Goal: Register for event/course

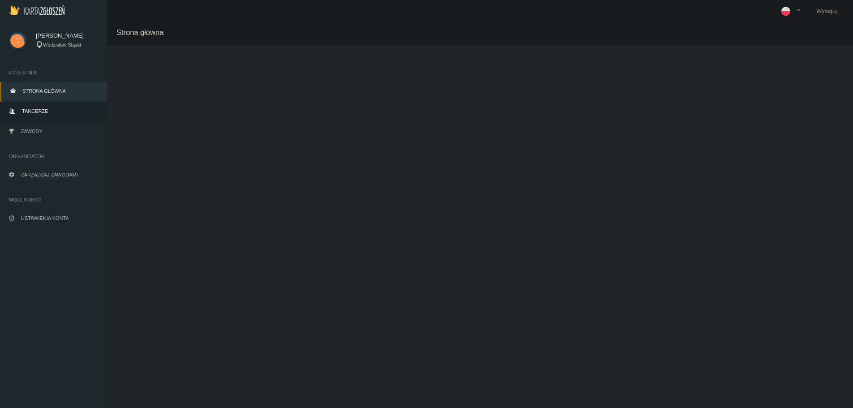
click at [45, 108] on span "Tancerze" at bounding box center [35, 110] width 26 height 5
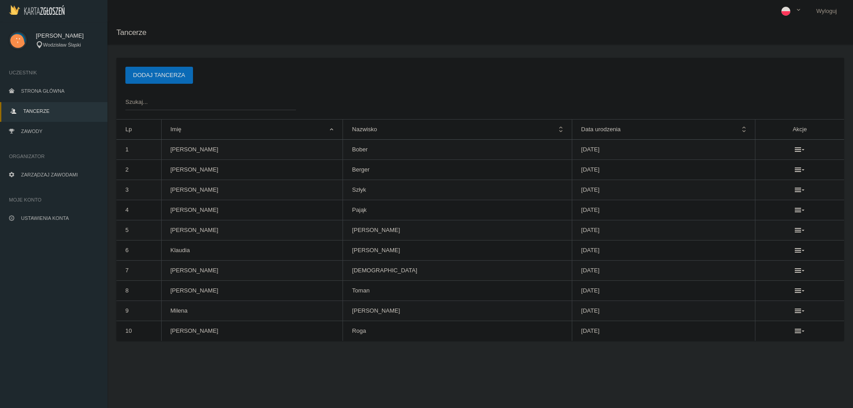
click at [45, 108] on span "Tancerze" at bounding box center [36, 110] width 26 height 5
click at [43, 99] on link "Strona główna" at bounding box center [53, 92] width 107 height 20
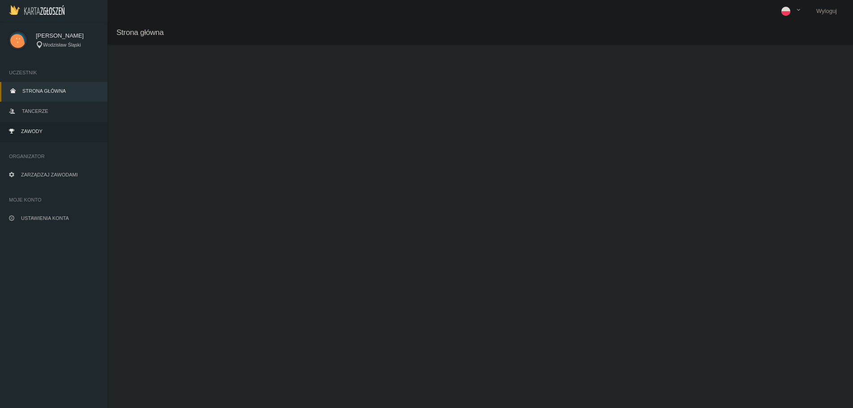
click at [47, 130] on link "Zawody" at bounding box center [53, 132] width 107 height 20
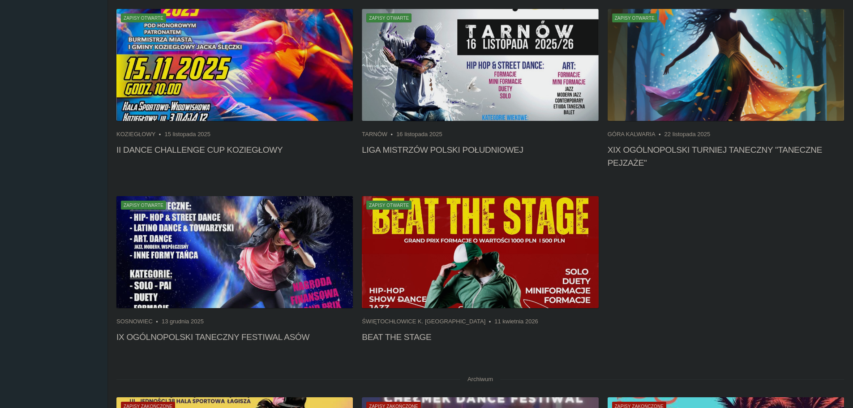
scroll to position [269, 0]
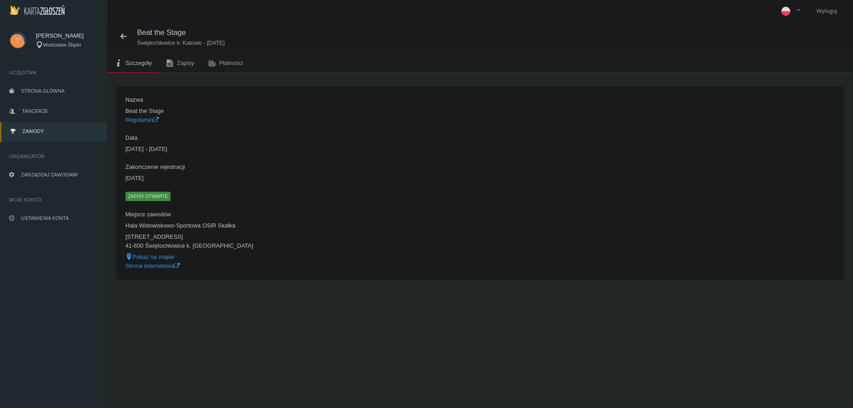
click at [146, 194] on span "Zapisy otwarte" at bounding box center [147, 196] width 45 height 9
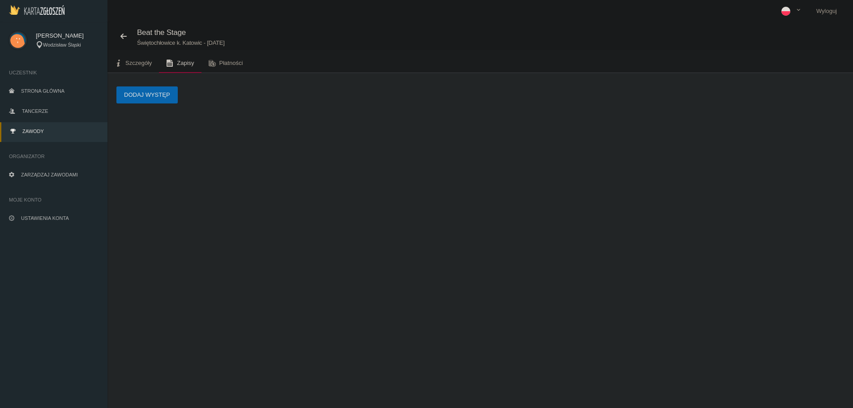
click at [151, 96] on button "Dodaj występ" at bounding box center [146, 94] width 61 height 17
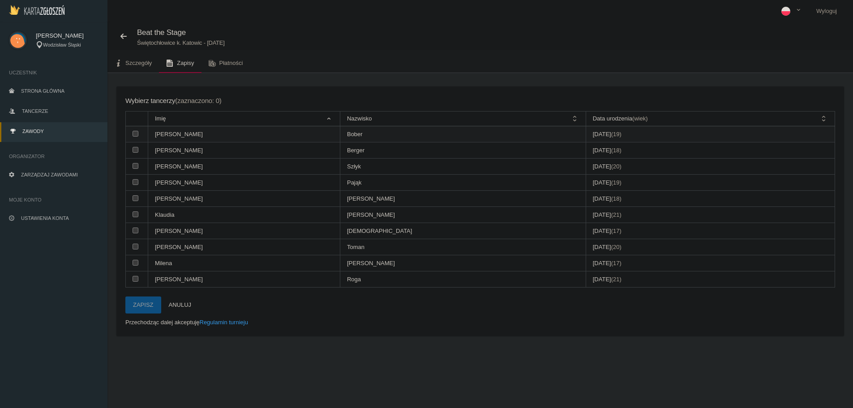
click at [132, 136] on td at bounding box center [137, 134] width 22 height 16
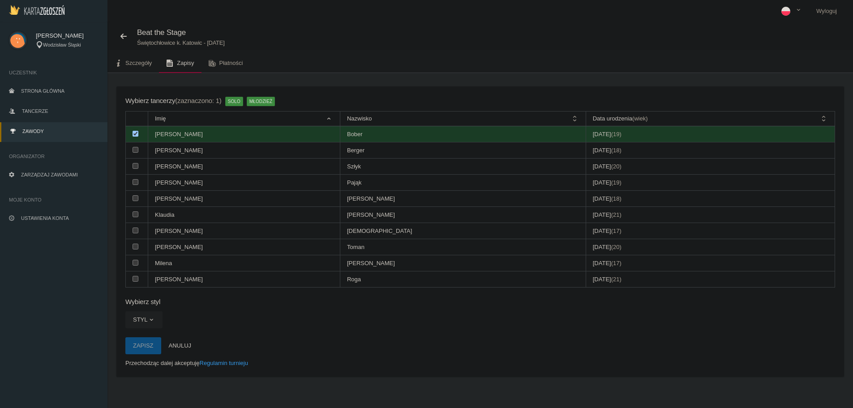
drag, startPoint x: 134, startPoint y: 135, endPoint x: 135, endPoint y: 141, distance: 5.4
click at [134, 135] on input "checkbox" at bounding box center [135, 134] width 6 height 6
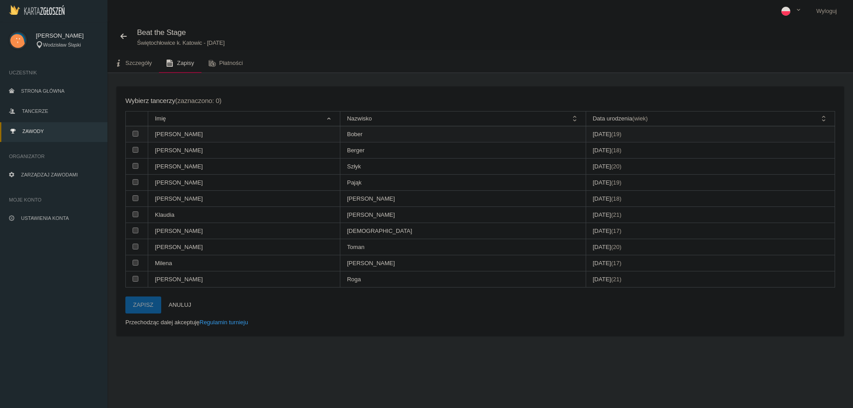
click at [132, 136] on td at bounding box center [137, 134] width 22 height 16
checkbox input "true"
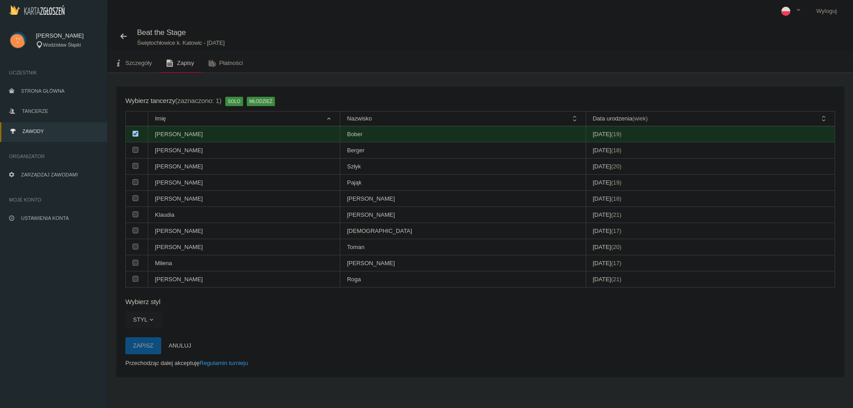
click at [152, 323] on span "button" at bounding box center [151, 319] width 7 height 7
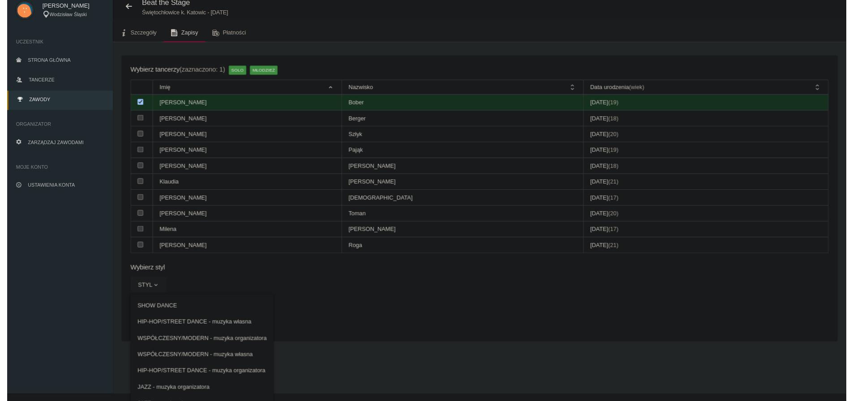
scroll to position [44, 0]
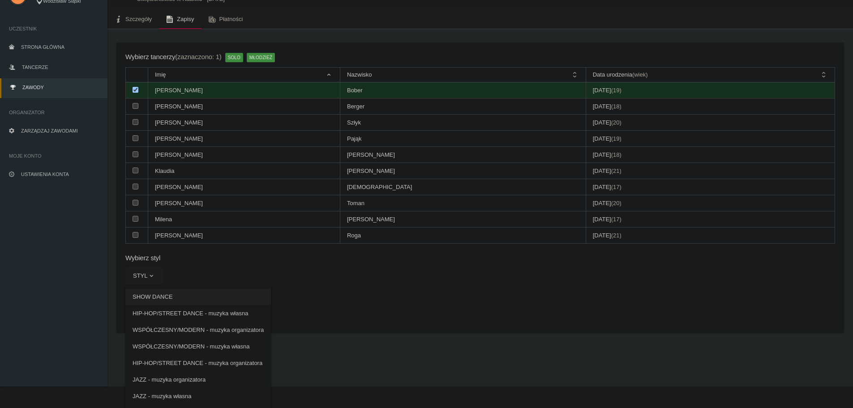
click at [178, 297] on link "SHOW DANCE" at bounding box center [197, 297] width 145 height 16
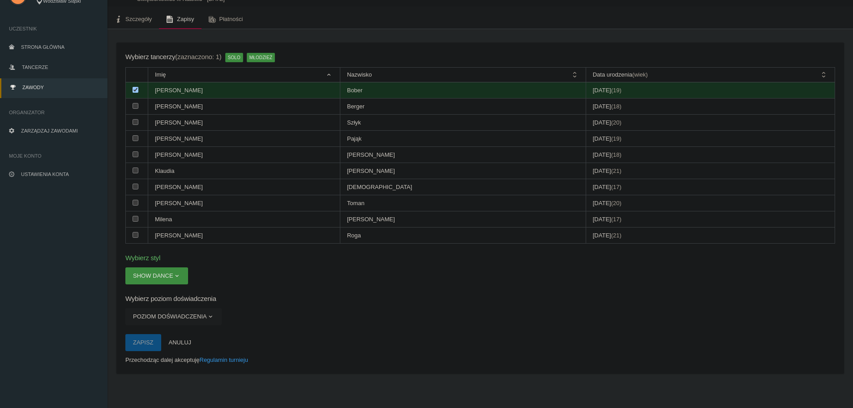
click at [183, 316] on button "Poziom doświadczenia" at bounding box center [173, 316] width 96 height 17
click at [175, 350] on link "POZIOM OPEN" at bounding box center [167, 354] width 84 height 16
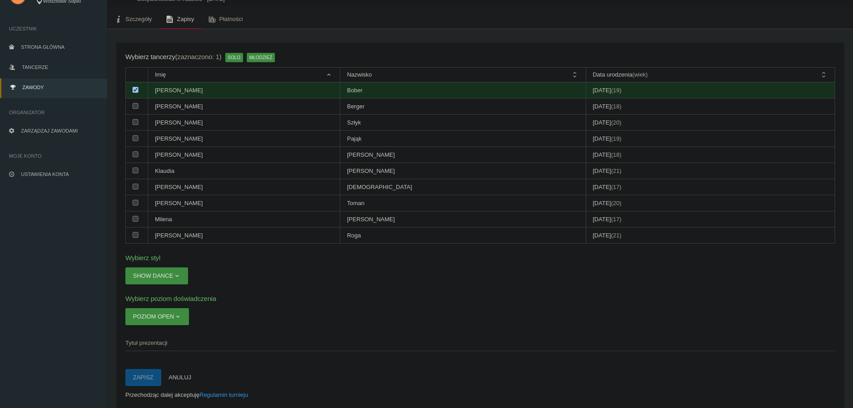
click at [183, 341] on span "Tytuł prezentacji" at bounding box center [475, 342] width 700 height 9
click at [183, 341] on input "Tytuł prezentacji" at bounding box center [479, 342] width 709 height 17
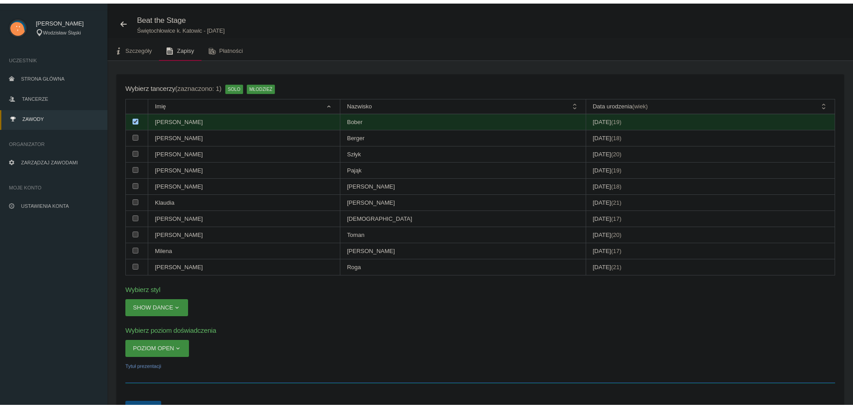
scroll to position [0, 0]
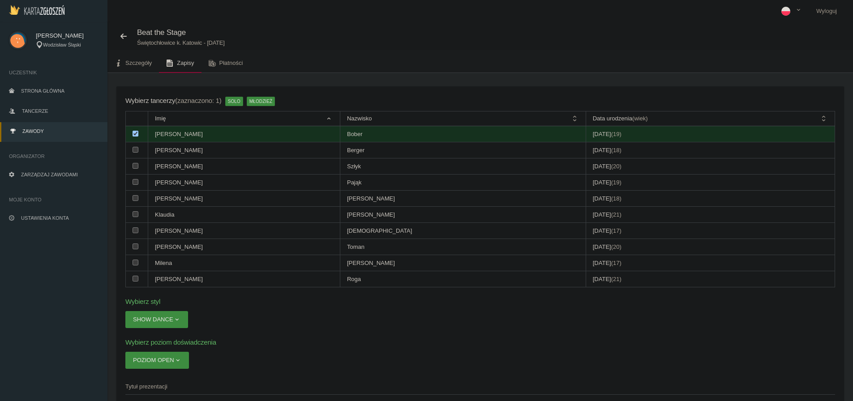
click at [41, 128] on span "Zawody" at bounding box center [32, 130] width 21 height 5
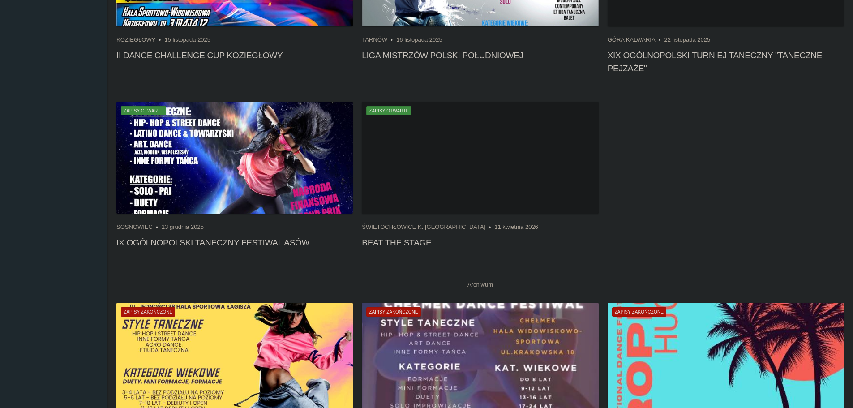
scroll to position [224, 0]
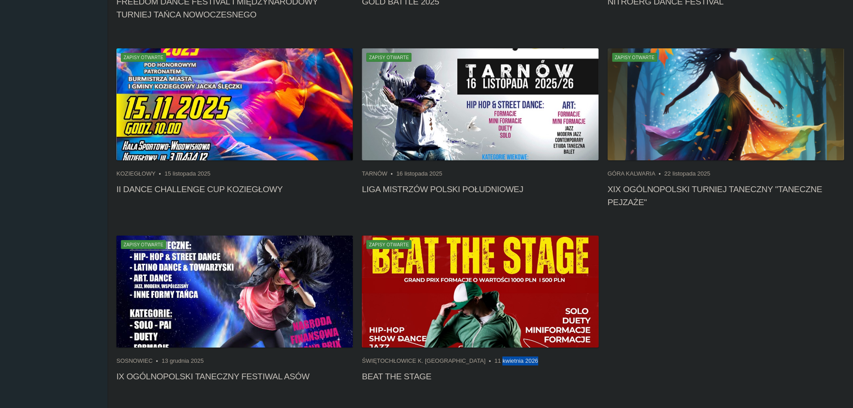
drag, startPoint x: 497, startPoint y: 360, endPoint x: 462, endPoint y: 360, distance: 35.4
click at [462, 360] on ul "Świętochłowice k. Katowic 11 kwietnia 2026" at bounding box center [480, 360] width 236 height 9
drag, startPoint x: 361, startPoint y: 362, endPoint x: 443, endPoint y: 362, distance: 82.3
click at [443, 362] on div "Zapisy otwarte Świętochłowice k. Katowic 11 kwietnia 2026 Beat the Stage" at bounding box center [479, 311] width 245 height 152
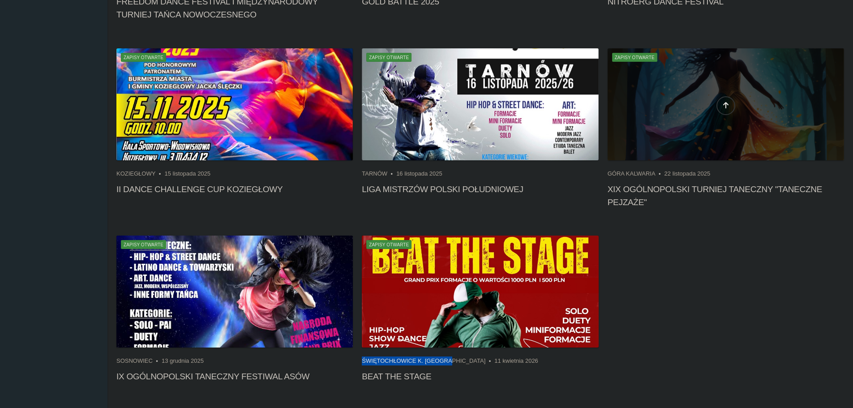
copy li "Świętochłowice k. Katowic"
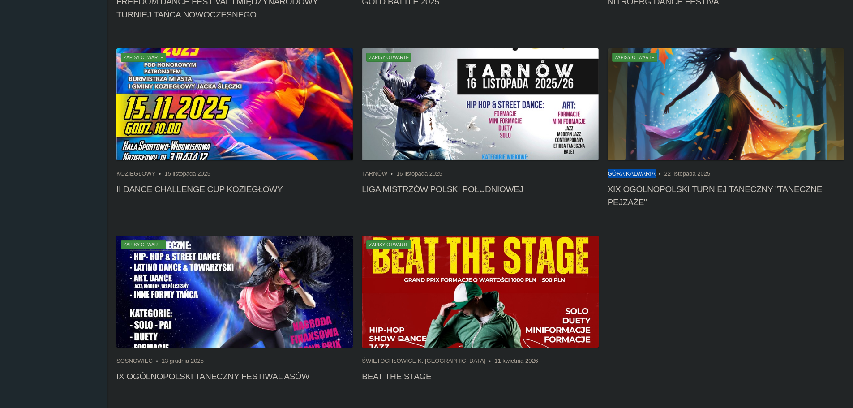
drag, startPoint x: 608, startPoint y: 174, endPoint x: 651, endPoint y: 173, distance: 43.0
click at [651, 173] on li "Góra Kalwaria" at bounding box center [635, 173] width 57 height 9
copy li "Góra Kalwaria"
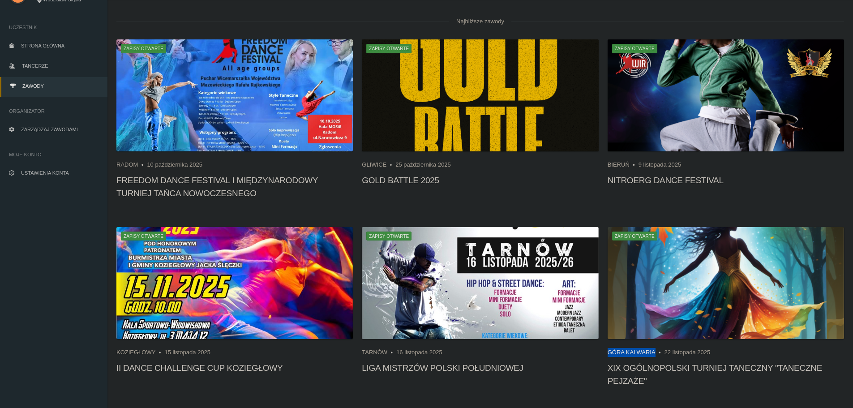
scroll to position [45, 0]
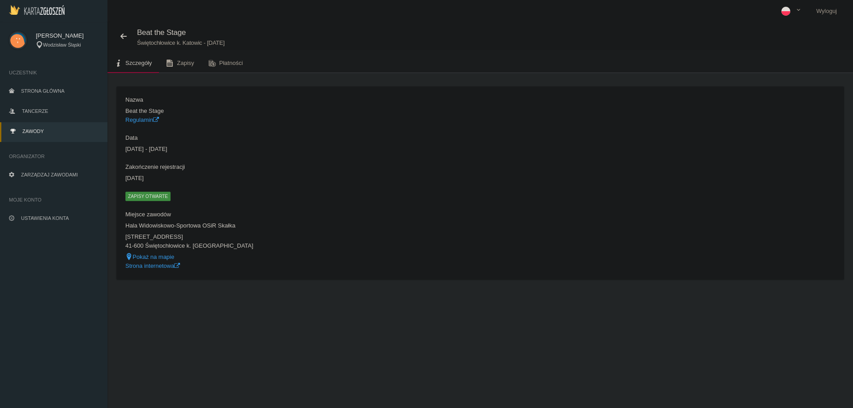
click at [148, 199] on span "Zapisy otwarte" at bounding box center [147, 196] width 45 height 9
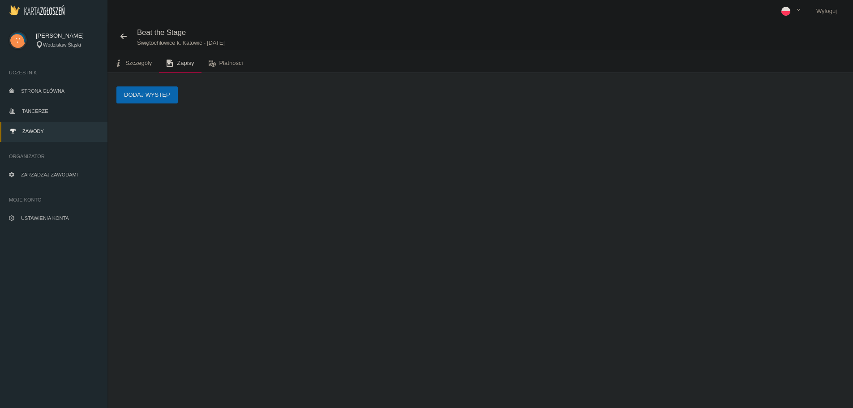
click at [153, 97] on button "Dodaj występ" at bounding box center [146, 94] width 61 height 17
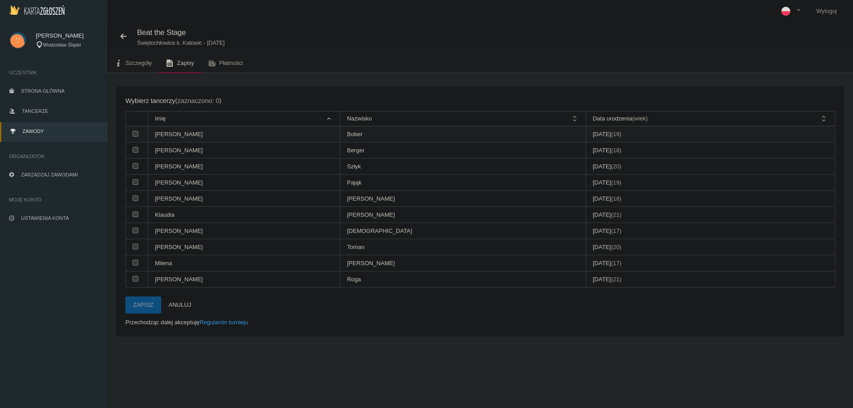
click at [136, 139] on td at bounding box center [137, 134] width 22 height 16
checkbox input "true"
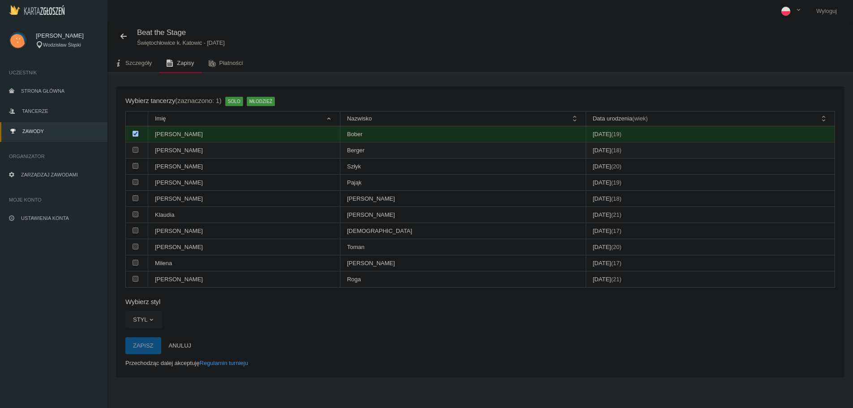
click at [137, 151] on input "checkbox" at bounding box center [135, 150] width 6 height 6
checkbox input "true"
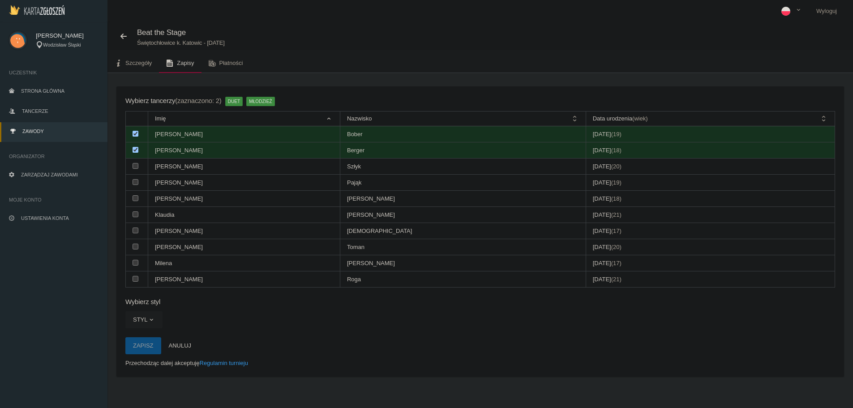
click at [151, 321] on span "button" at bounding box center [151, 319] width 7 height 7
click at [181, 358] on link "SHOW DANCE" at bounding box center [168, 357] width 86 height 16
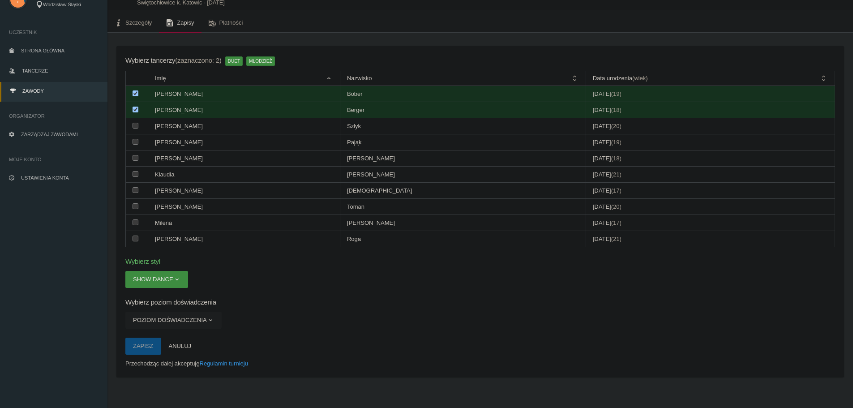
scroll to position [45, 0]
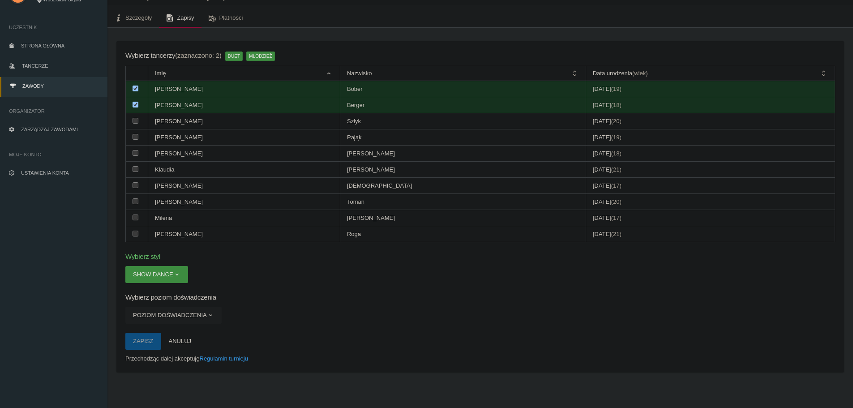
click at [193, 315] on button "Poziom doświadczenia" at bounding box center [173, 315] width 96 height 17
click at [292, 325] on div "Wybierz tancerzy (zaznaczono: 2) DUET MŁODZIEŻ Imię Nazwisko Data urodzenia (wi…" at bounding box center [479, 206] width 727 height 331
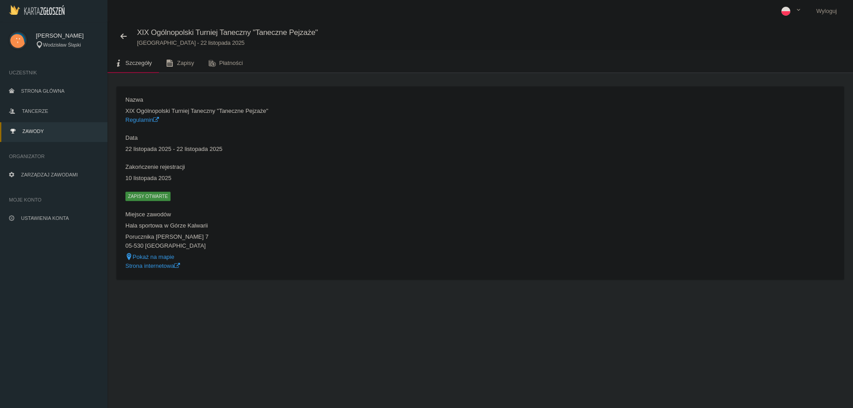
click at [140, 196] on span "Zapisy otwarte" at bounding box center [147, 196] width 45 height 9
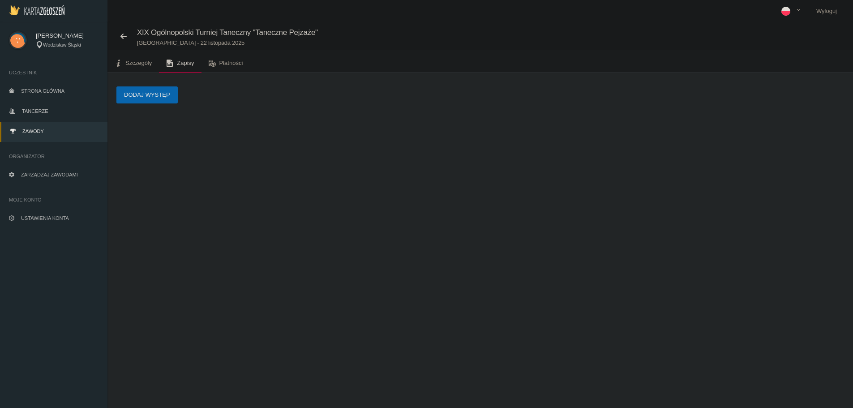
click at [158, 101] on button "Dodaj występ" at bounding box center [146, 94] width 61 height 17
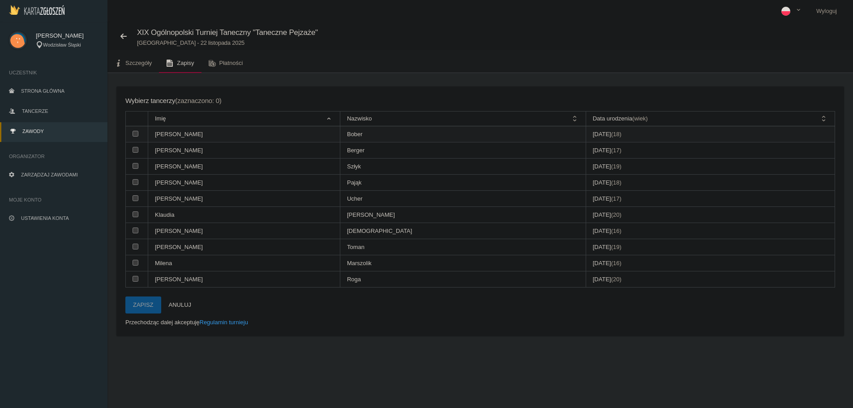
click at [136, 139] on td at bounding box center [137, 134] width 22 height 16
checkbox input "true"
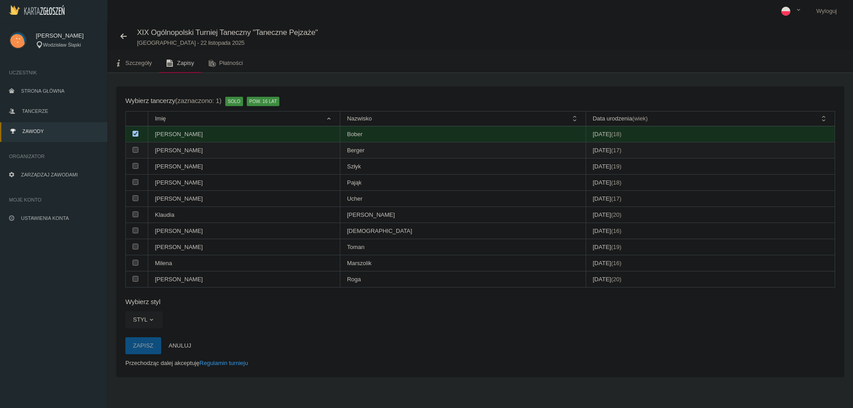
click at [134, 151] on input "checkbox" at bounding box center [135, 150] width 6 height 6
checkbox input "true"
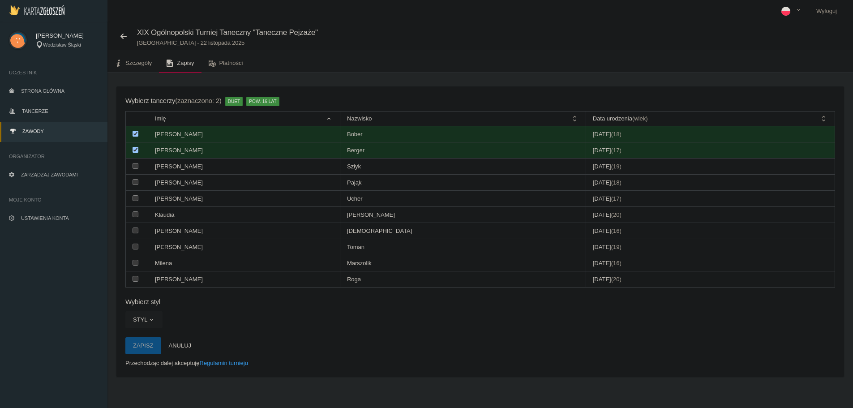
click at [146, 320] on button "Styl" at bounding box center [143, 319] width 37 height 17
click at [174, 344] on link "Inne formy tańca" at bounding box center [165, 341] width 81 height 16
